Goal: Information Seeking & Learning: Check status

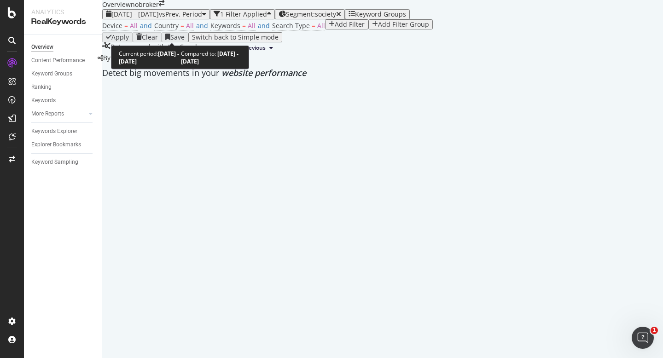
click at [159, 18] on span "2025 Oct. 1st - Oct. 10th" at bounding box center [134, 14] width 47 height 9
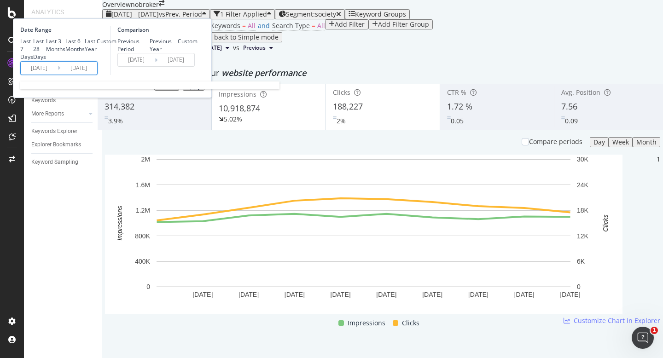
click at [58, 75] on input "2025/10/01" at bounding box center [39, 68] width 37 height 13
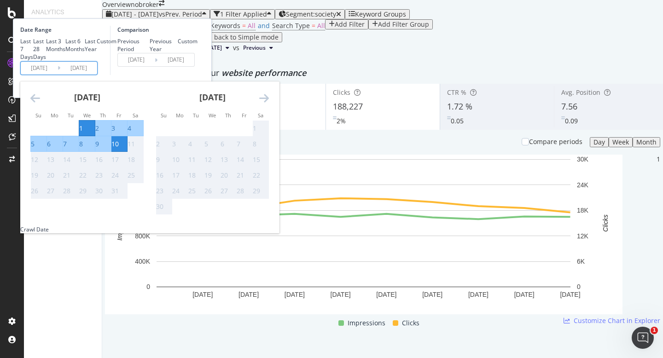
drag, startPoint x: 283, startPoint y: 128, endPoint x: 279, endPoint y: 121, distance: 7.8
click at [197, 75] on div "Comparison Previous Period Previous Year Custom 2025/09/21 Navigate forward to …" at bounding box center [153, 50] width 87 height 49
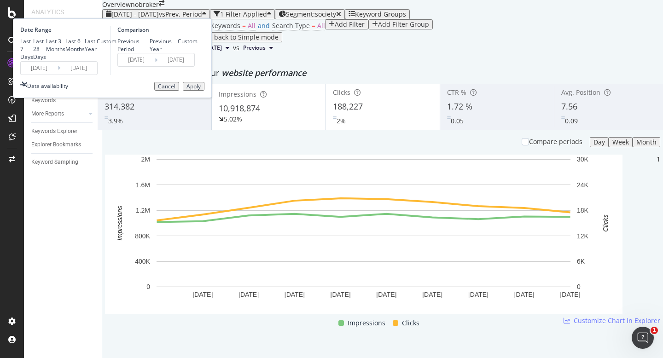
click at [175, 90] on div "Cancel" at bounding box center [166, 86] width 17 height 6
